Goal: Information Seeking & Learning: Learn about a topic

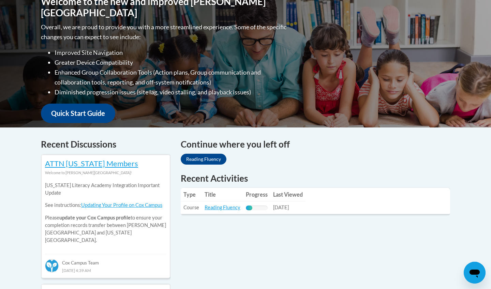
scroll to position [164, 0]
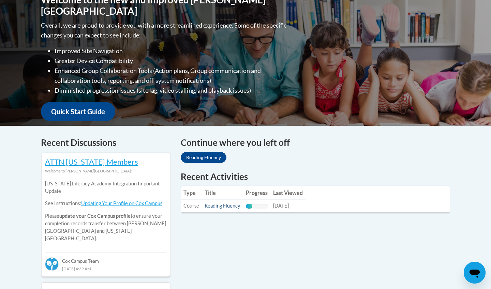
click at [222, 206] on link "Reading Fluency" at bounding box center [223, 206] width 36 height 6
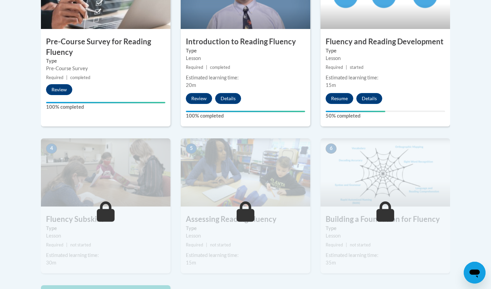
scroll to position [298, 0]
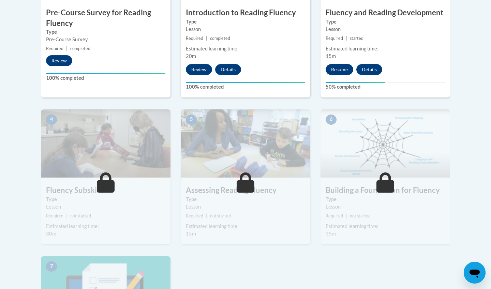
click at [333, 71] on button "Resume" at bounding box center [340, 69] width 28 height 11
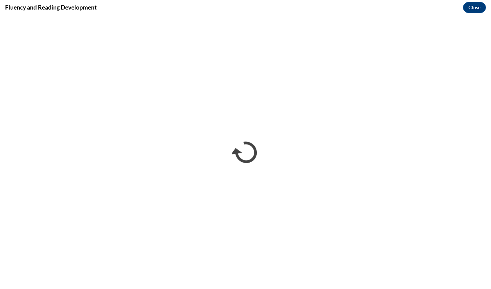
scroll to position [0, 0]
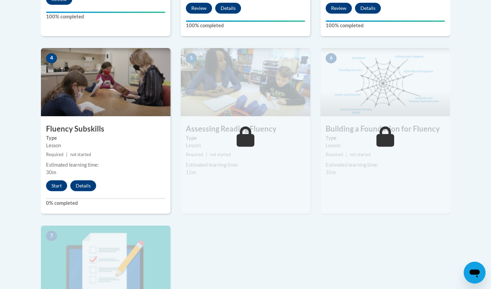
scroll to position [360, 0]
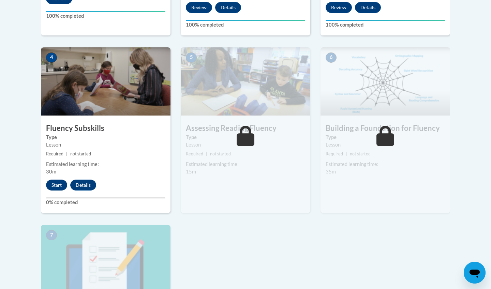
click at [55, 187] on button "Start" at bounding box center [56, 185] width 21 height 11
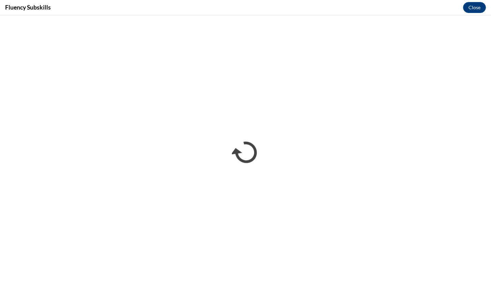
scroll to position [0, 0]
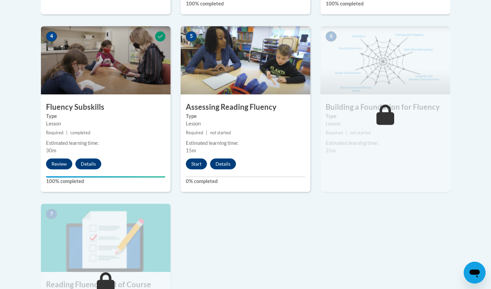
scroll to position [381, 0]
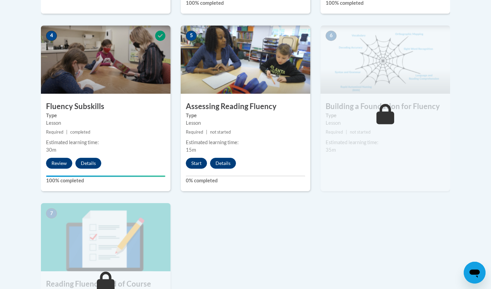
click at [201, 164] on button "Start" at bounding box center [196, 163] width 21 height 11
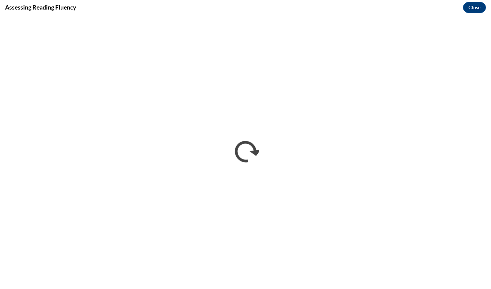
scroll to position [0, 0]
